Goal: Information Seeking & Learning: Learn about a topic

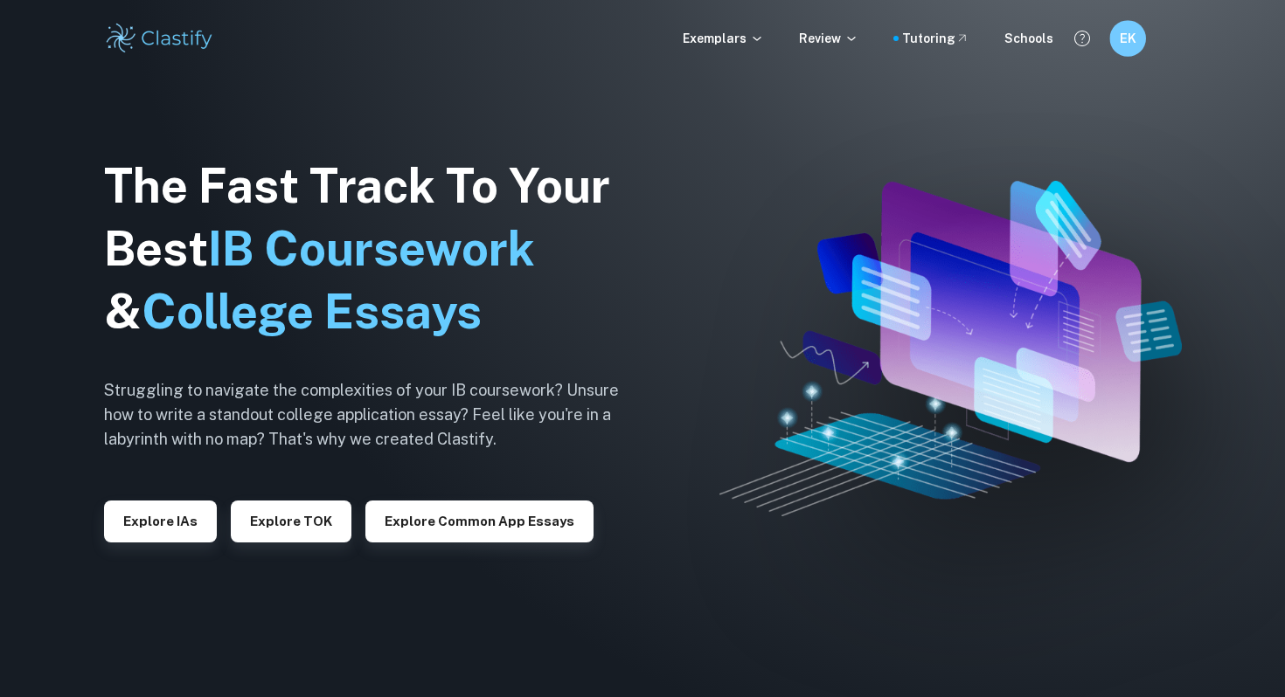
click at [1131, 33] on h6 "EK" at bounding box center [1127, 39] width 21 height 20
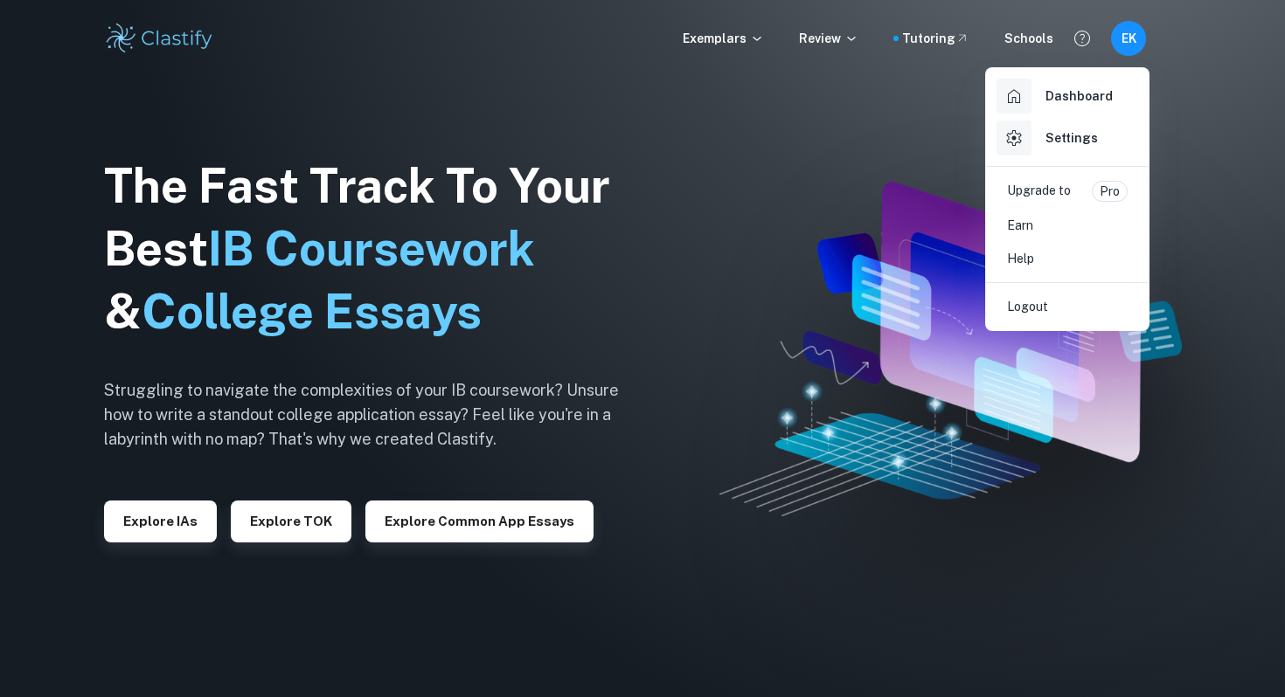
click at [1077, 86] on div "Dashboard" at bounding box center [1054, 96] width 116 height 35
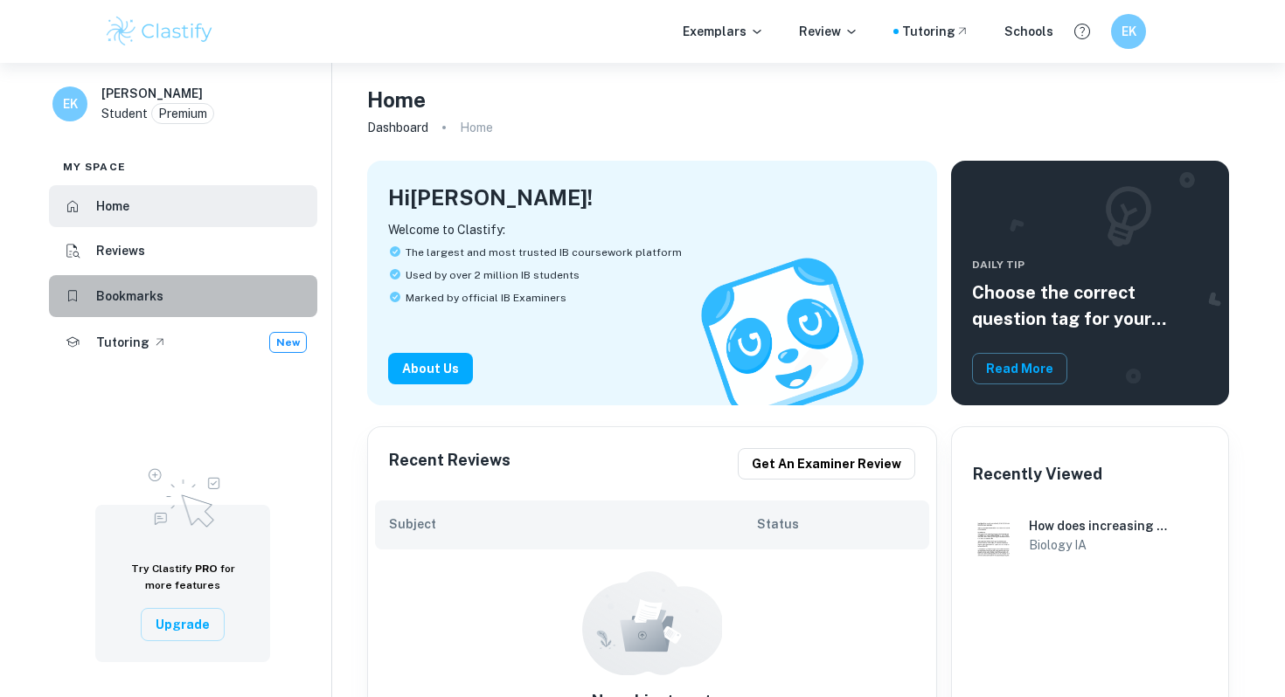
click at [149, 292] on h6 "Bookmarks" at bounding box center [129, 296] width 67 height 19
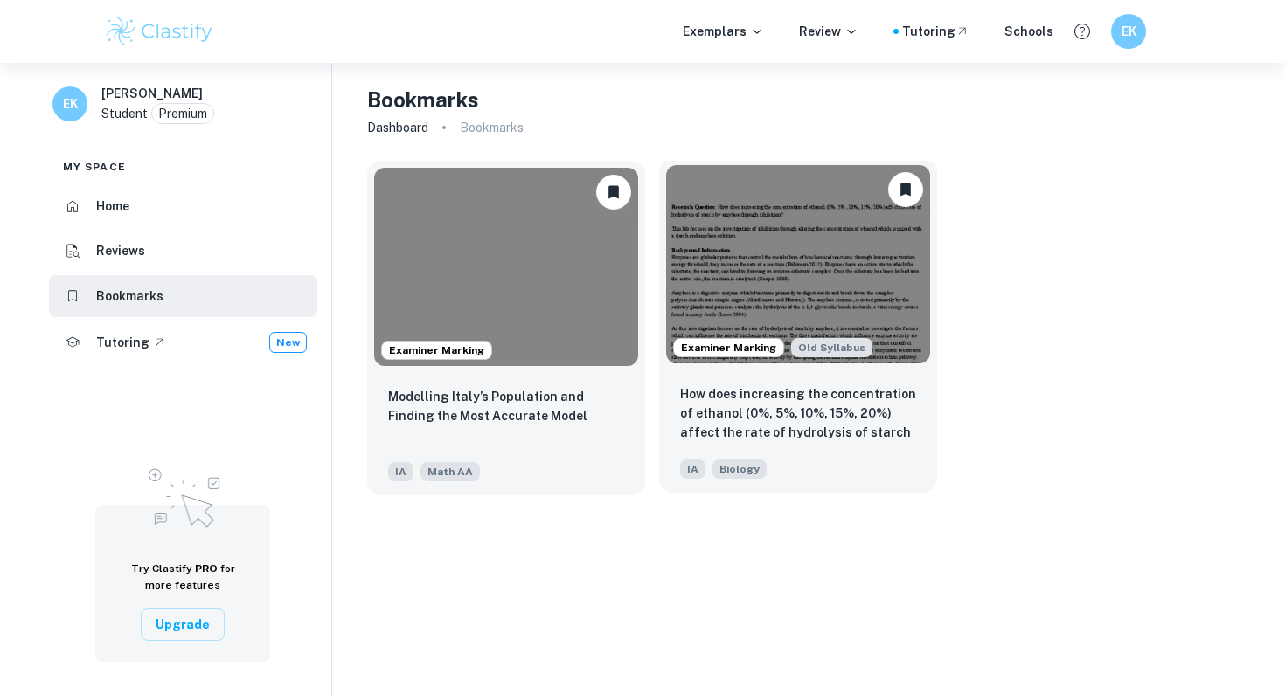
click at [801, 301] on img at bounding box center [798, 264] width 264 height 198
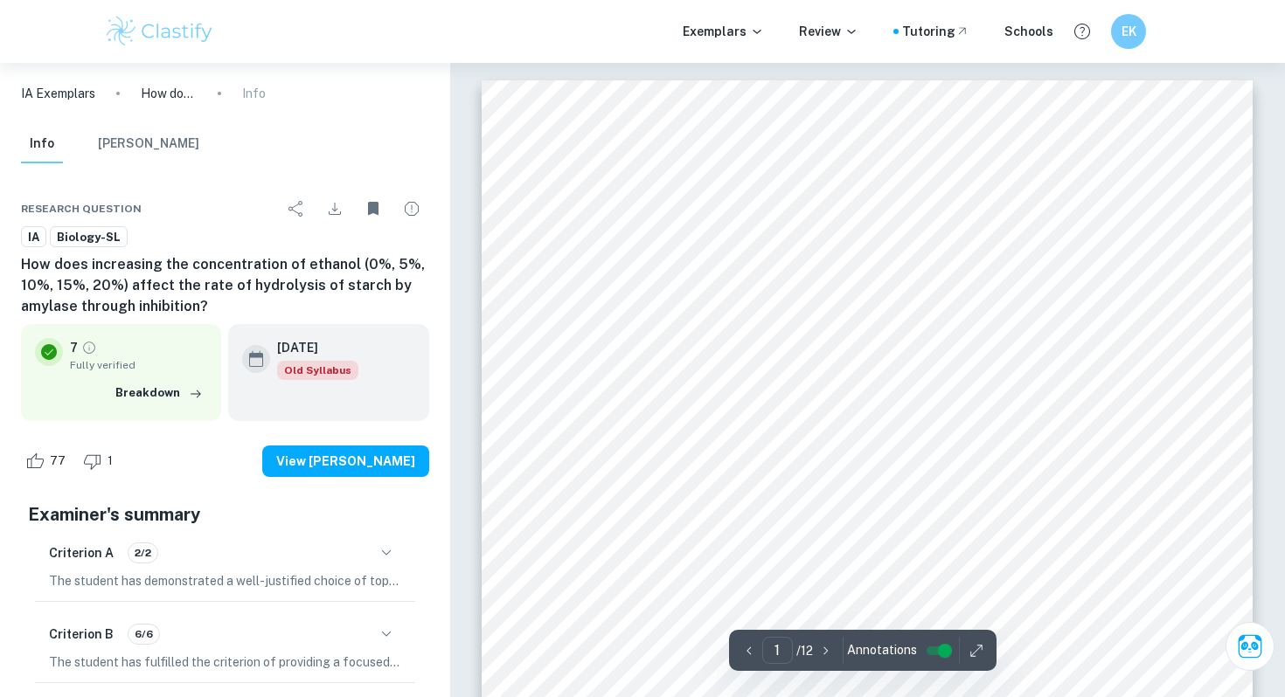
click at [485, 184] on div "Research Question: How does increasing the concentration of [MEDICAL_DATA] (0%,…" at bounding box center [866, 578] width 771 height 997
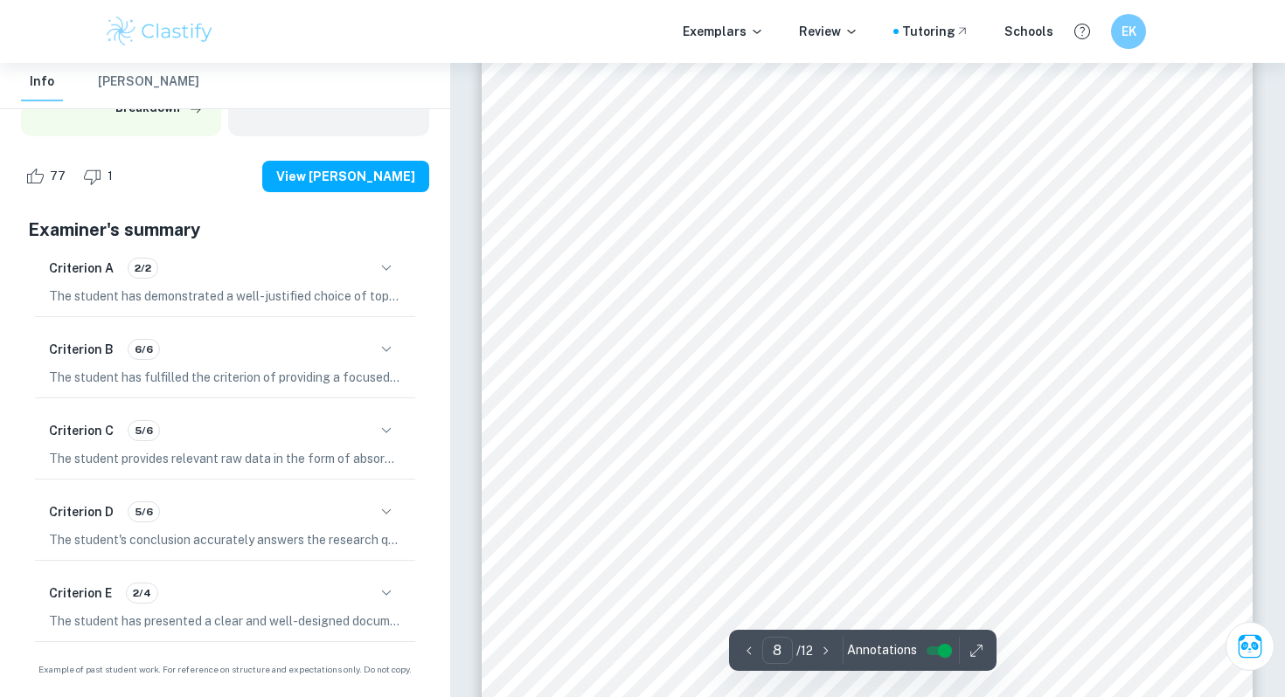
scroll to position [7441, 0]
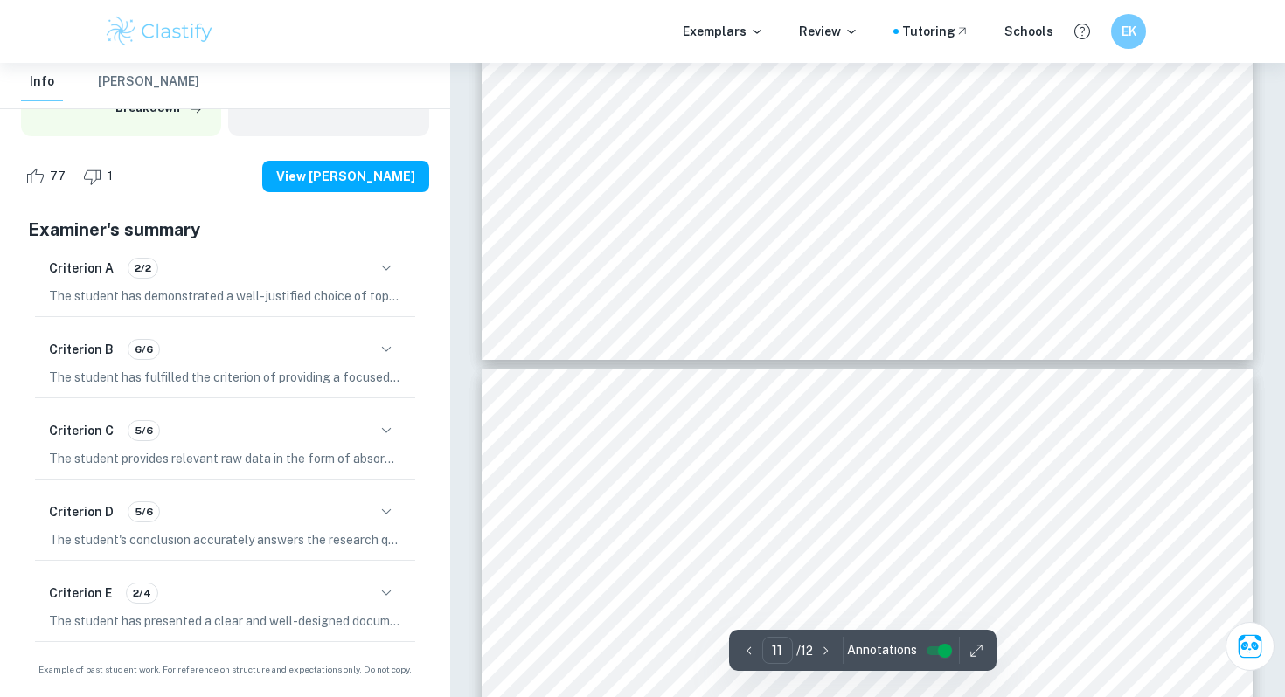
type input "12"
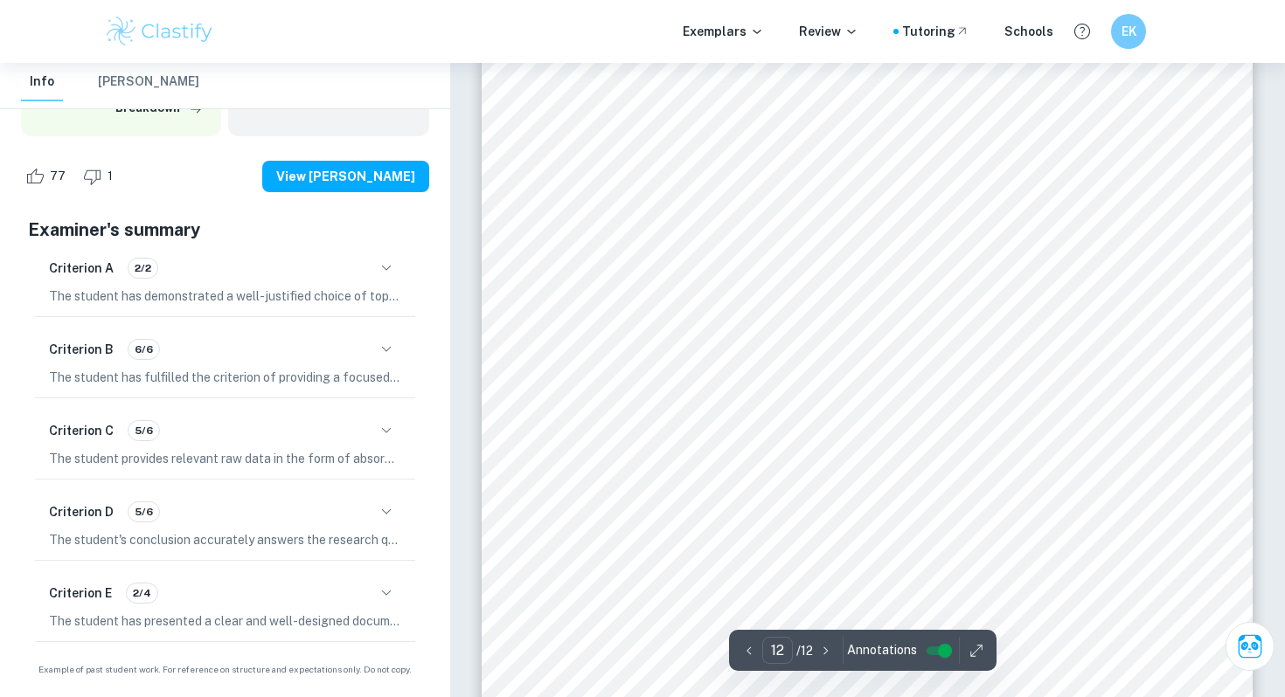
scroll to position [11585, 0]
